Goal: Information Seeking & Learning: Learn about a topic

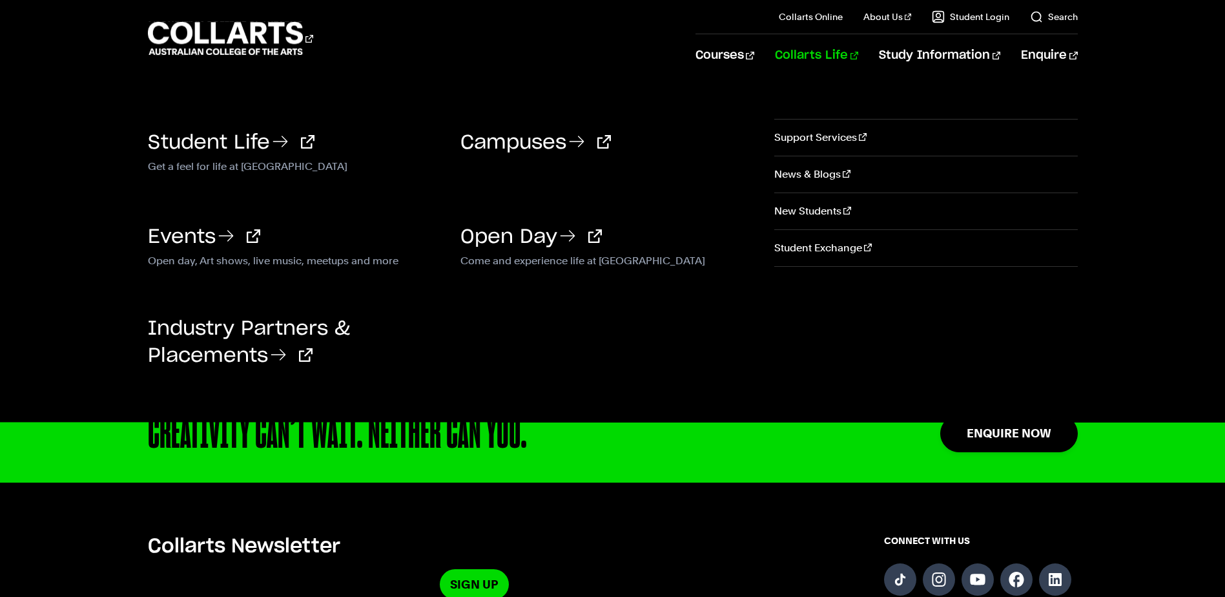
scroll to position [3100, 0]
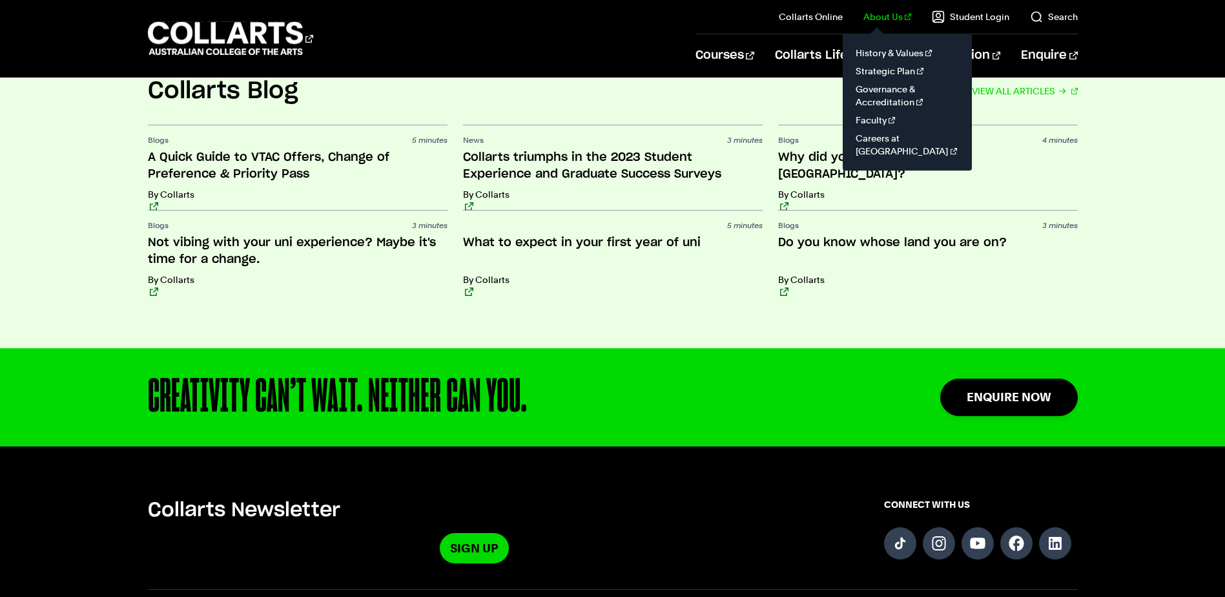
click at [884, 22] on link "About Us" at bounding box center [887, 16] width 48 height 13
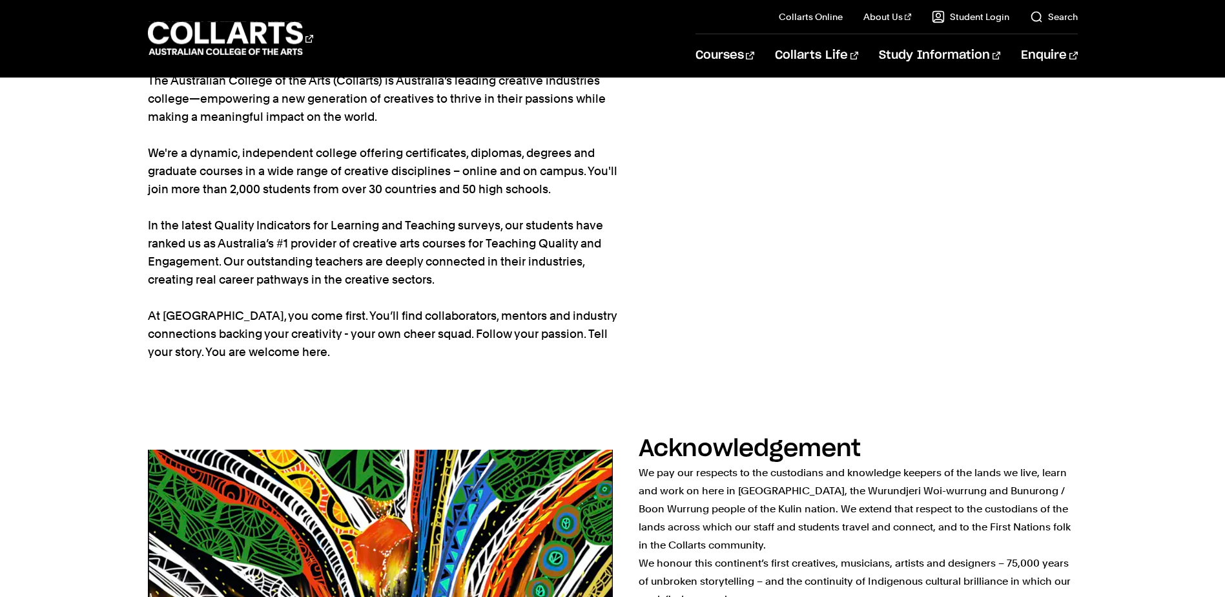
scroll to position [129, 0]
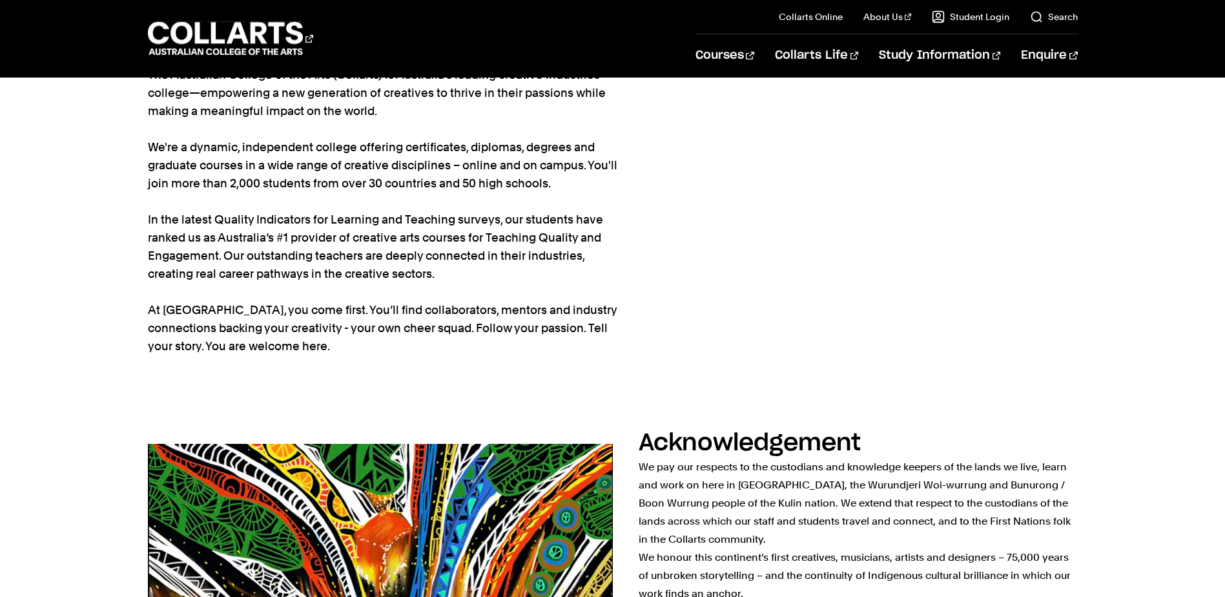
drag, startPoint x: 525, startPoint y: 275, endPoint x: 508, endPoint y: 247, distance: 32.8
click at [525, 273] on p "The Australian College of the Arts (Collarts) is Australia’s leading creative i…" at bounding box center [383, 210] width 471 height 289
click at [497, 230] on p "The Australian College of the Arts (Collarts) is Australia’s leading creative i…" at bounding box center [383, 210] width 471 height 289
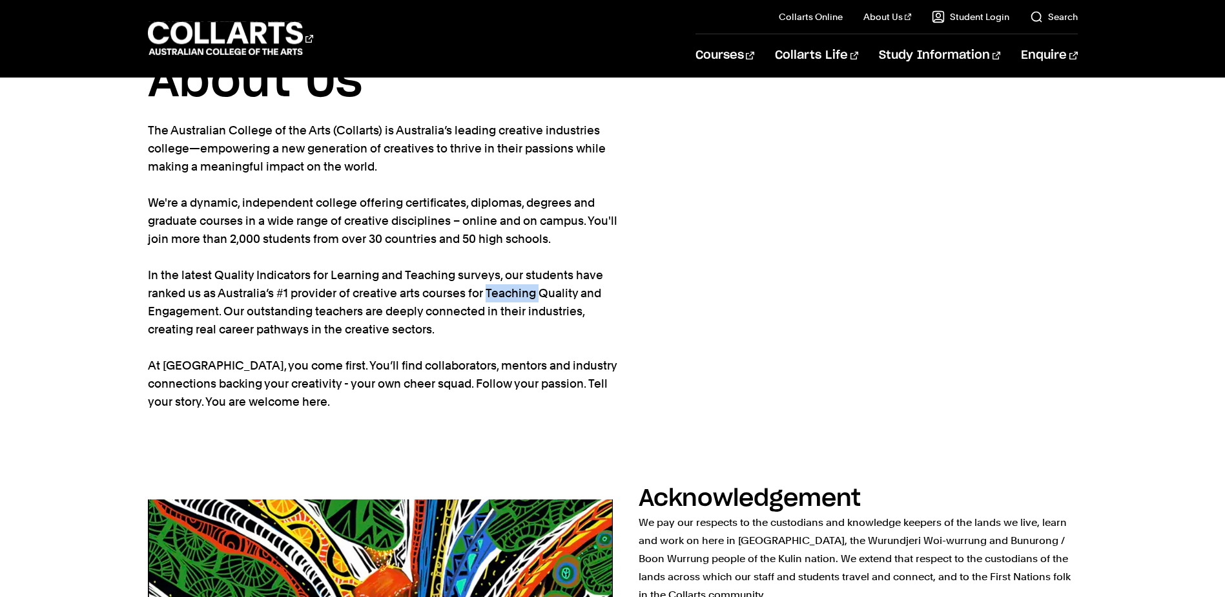
scroll to position [0, 0]
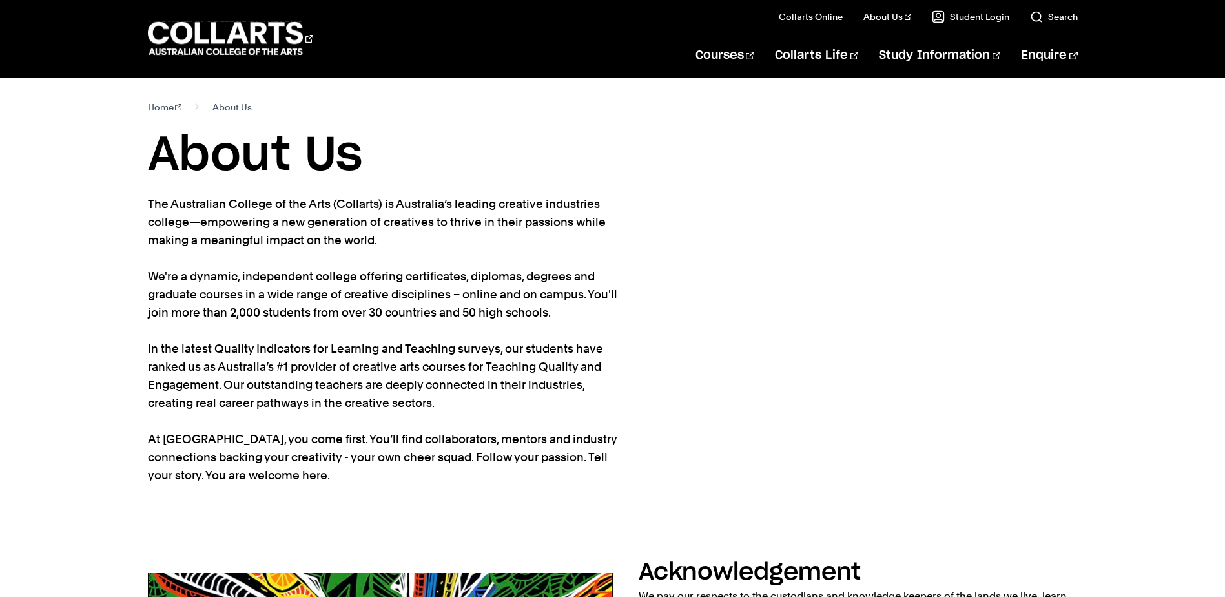
click at [492, 281] on p "The Australian College of the Arts (Collarts) is Australia’s leading creative i…" at bounding box center [383, 339] width 471 height 289
click at [484, 404] on p "The Australian College of the Arts (Collarts) is Australia’s leading creative i…" at bounding box center [383, 339] width 471 height 289
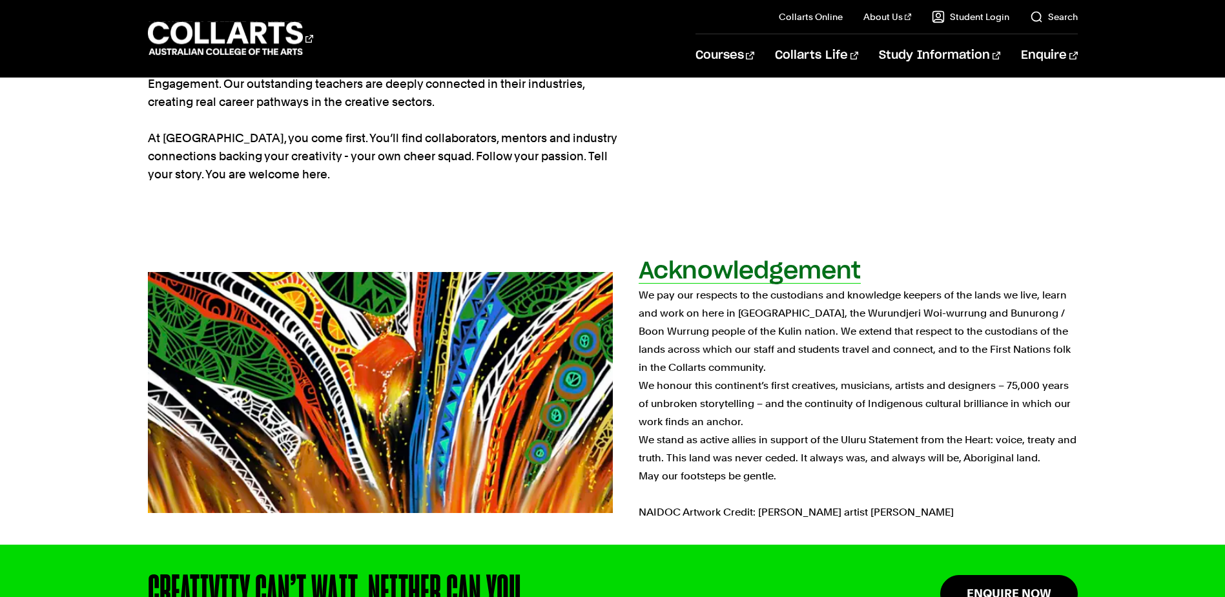
scroll to position [323, 0]
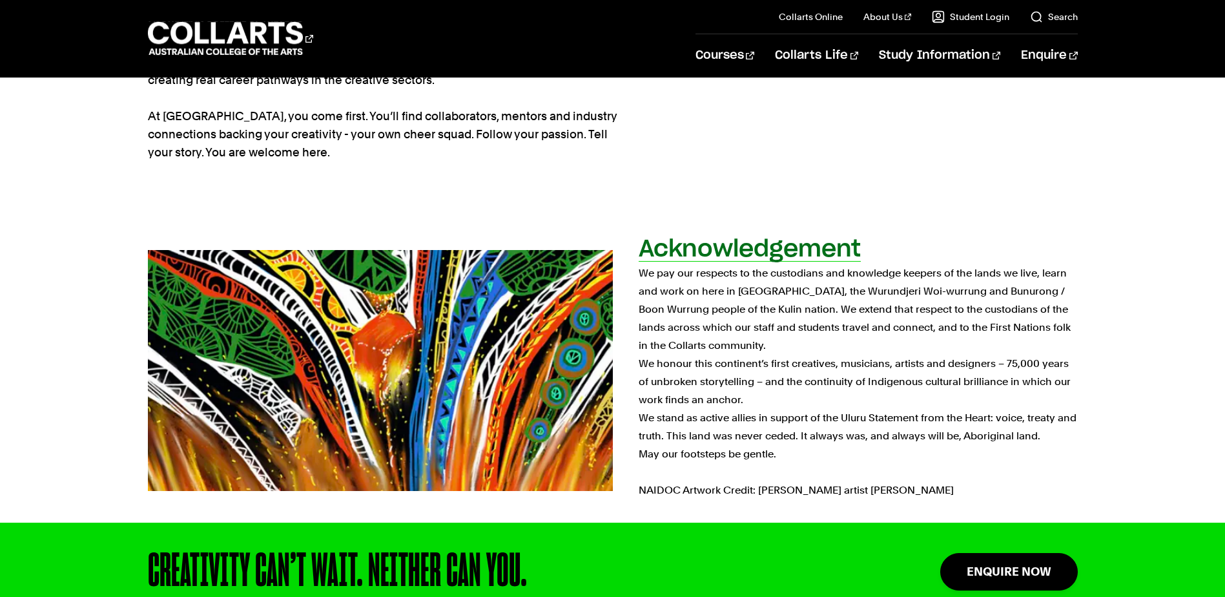
click at [989, 389] on p "We pay our respects to the custodians and knowledge keepers of the lands we liv…" at bounding box center [858, 381] width 439 height 235
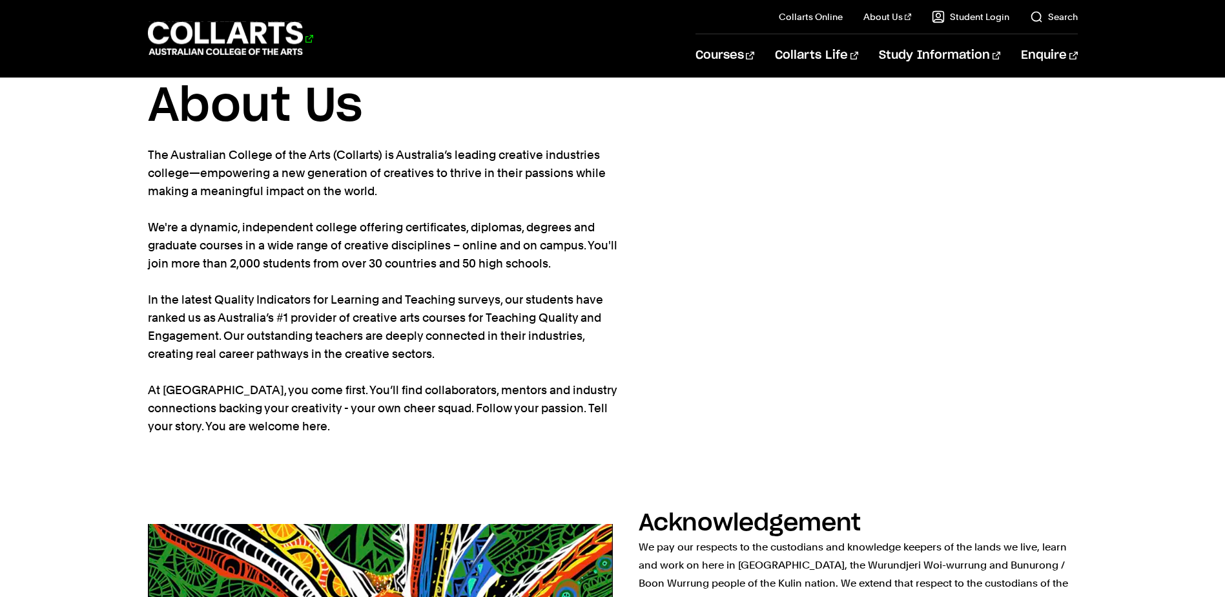
scroll to position [0, 0]
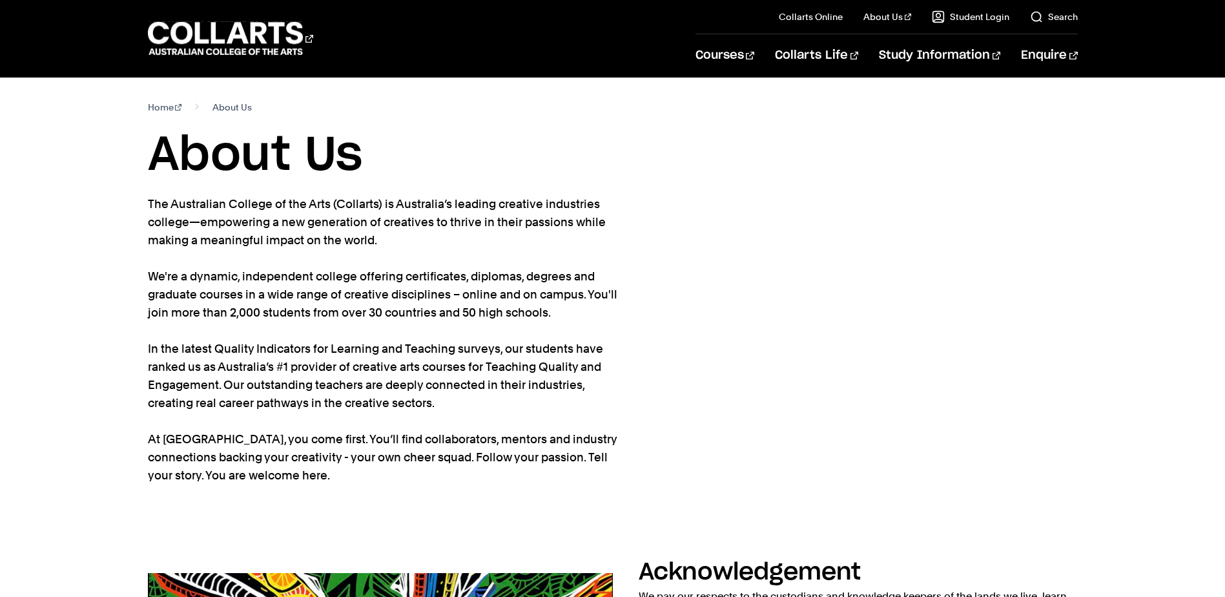
drag, startPoint x: 209, startPoint y: 163, endPoint x: 318, endPoint y: 166, distance: 108.5
click at [318, 166] on h1 "About Us" at bounding box center [613, 156] width 930 height 58
click at [319, 168] on h1 "About Us" at bounding box center [613, 156] width 930 height 58
click at [804, 396] on section "Home About Us About Us The Australian College of the Arts (Collarts) is Austral…" at bounding box center [613, 309] width 930 height 464
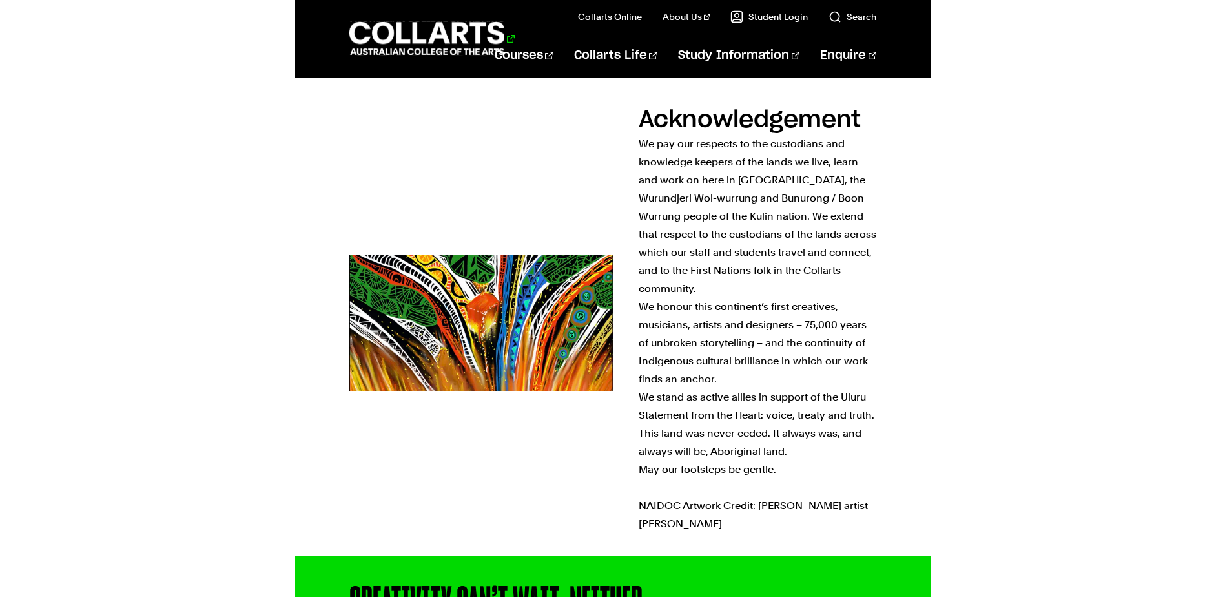
scroll to position [452, 0]
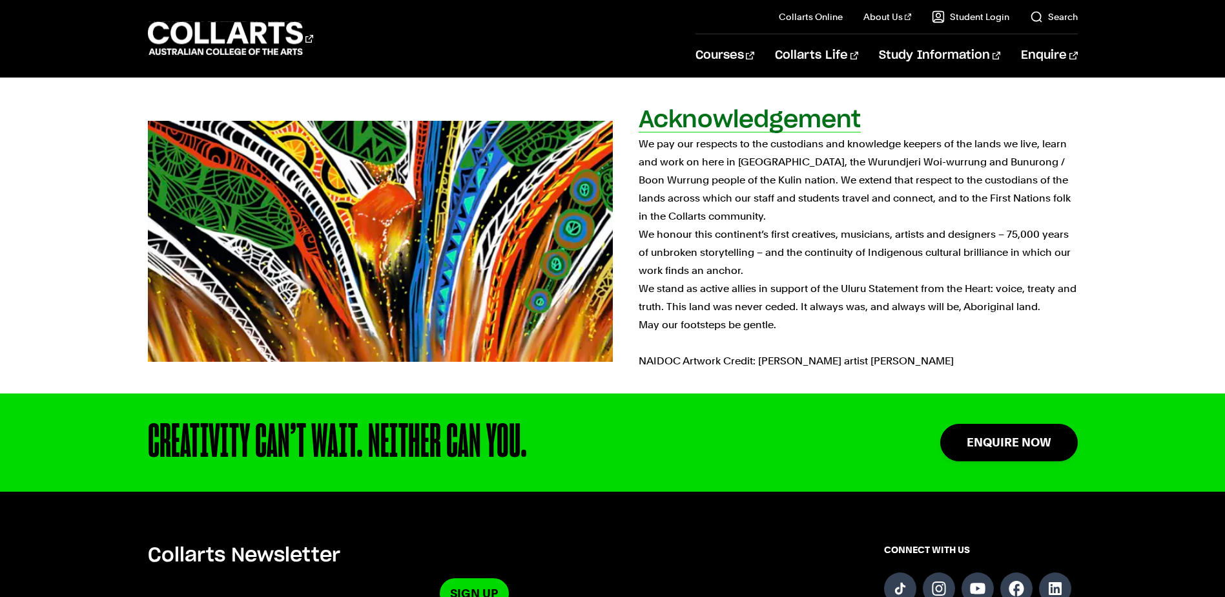
drag, startPoint x: 775, startPoint y: 183, endPoint x: 731, endPoint y: 149, distance: 55.7
click at [775, 183] on p "We pay our respects to the custodians and knowledge keepers of the lands we liv…" at bounding box center [858, 252] width 439 height 235
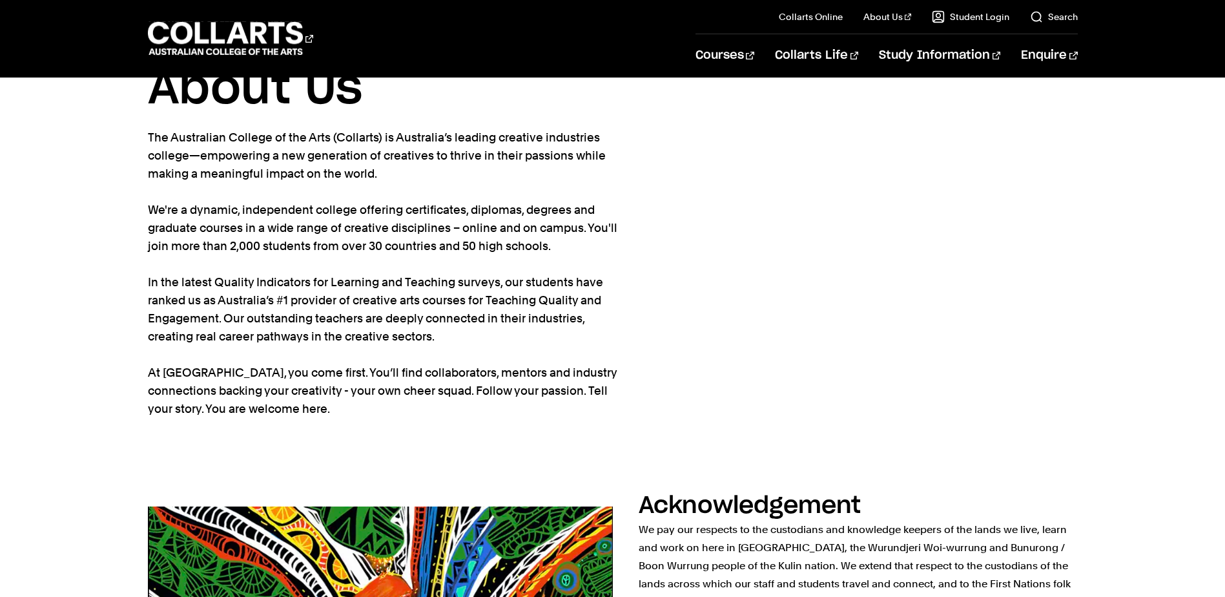
scroll to position [0, 0]
